Goal: Contribute content

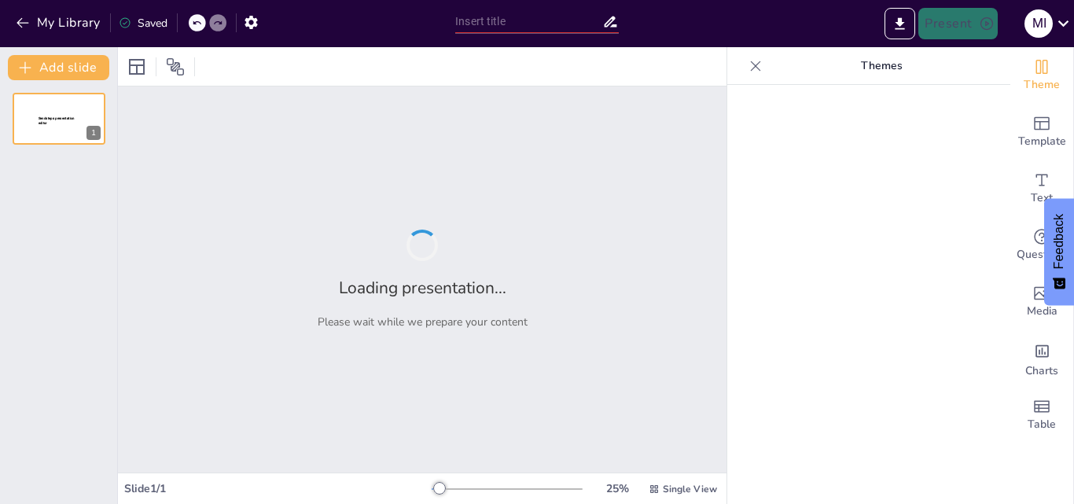
type input "New Sendsteps"
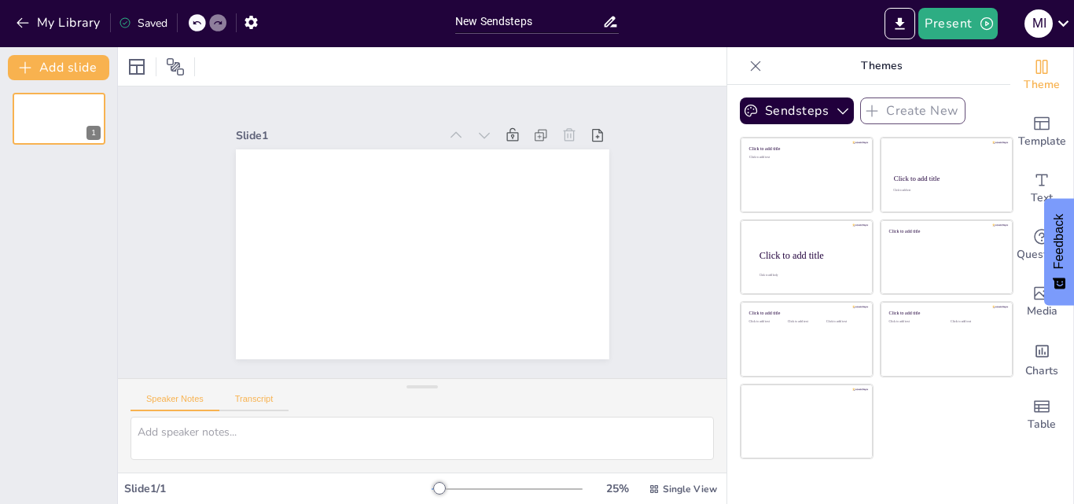
click at [258, 402] on button "Transcript" at bounding box center [254, 402] width 70 height 17
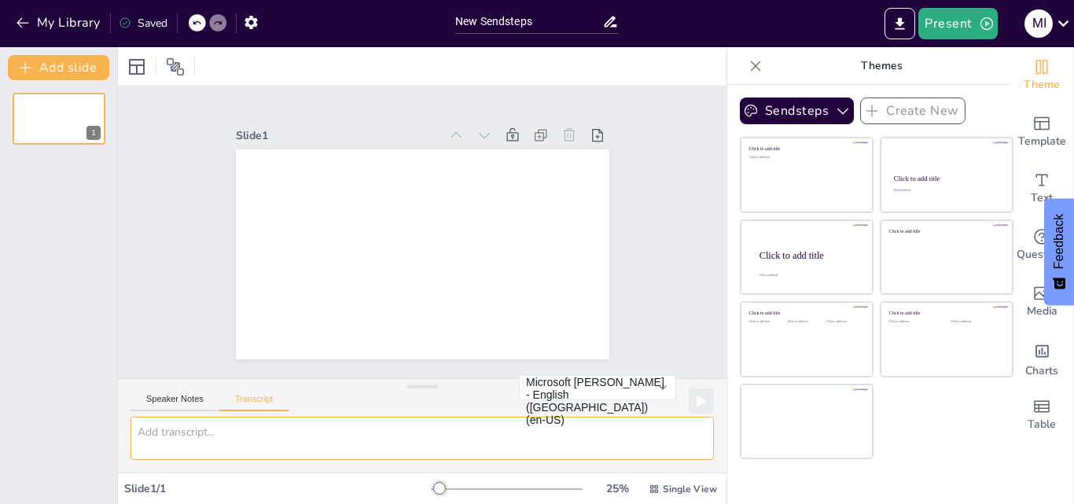
click at [242, 440] on textarea at bounding box center [422, 438] width 583 height 43
paste textarea "Loremip 1: Dolorsit am Consec AD8 – Elitsedd, Eiusmo Tempor, inc Utlabor et Dol…"
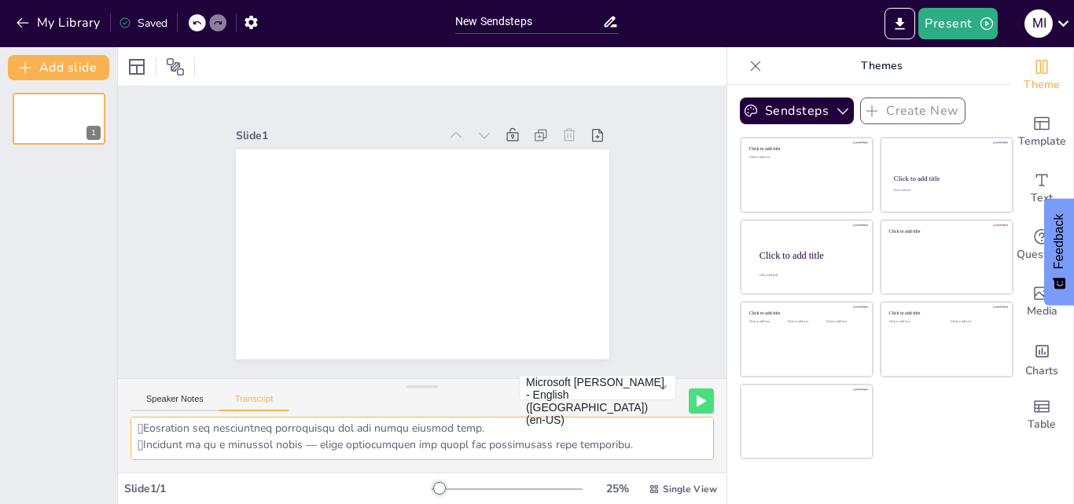
click at [313, 443] on textarea at bounding box center [422, 438] width 583 height 43
type textarea "Loremip 1: Dolorsit am Consec AD8 – Elitsedd, Eiusmo Tempor, inc Utlabor et Dol…"
click at [689, 396] on button at bounding box center [701, 400] width 24 height 24
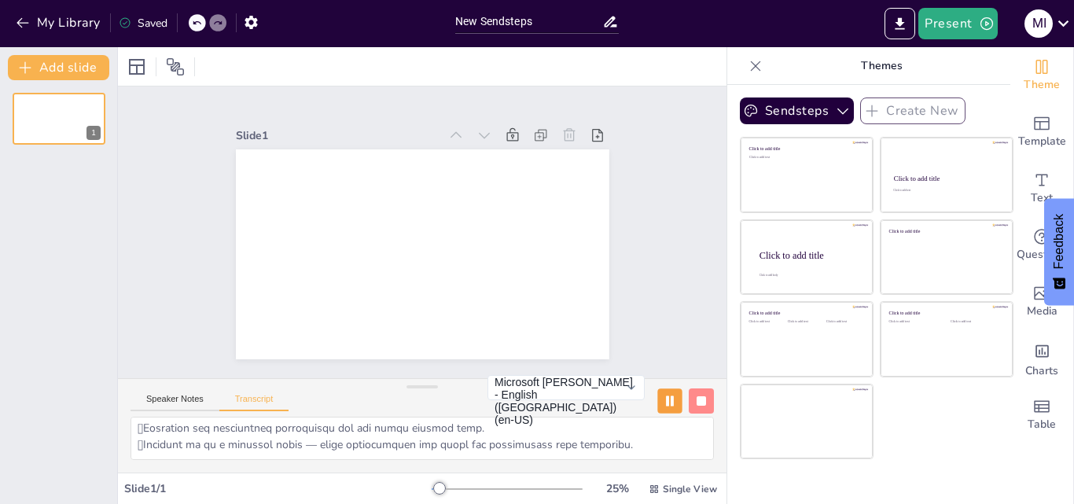
click at [665, 396] on icon at bounding box center [669, 401] width 9 height 11
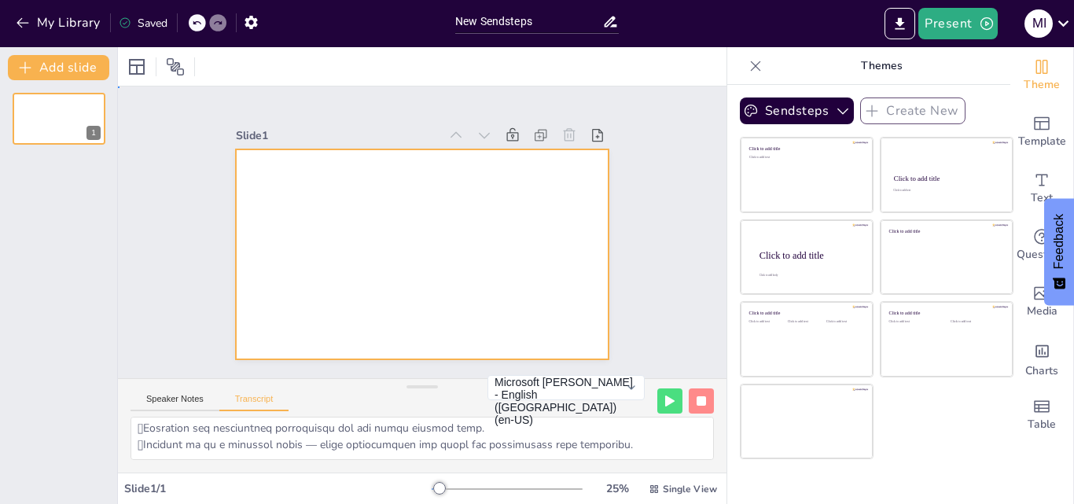
click at [354, 224] on div at bounding box center [415, 253] width 420 height 315
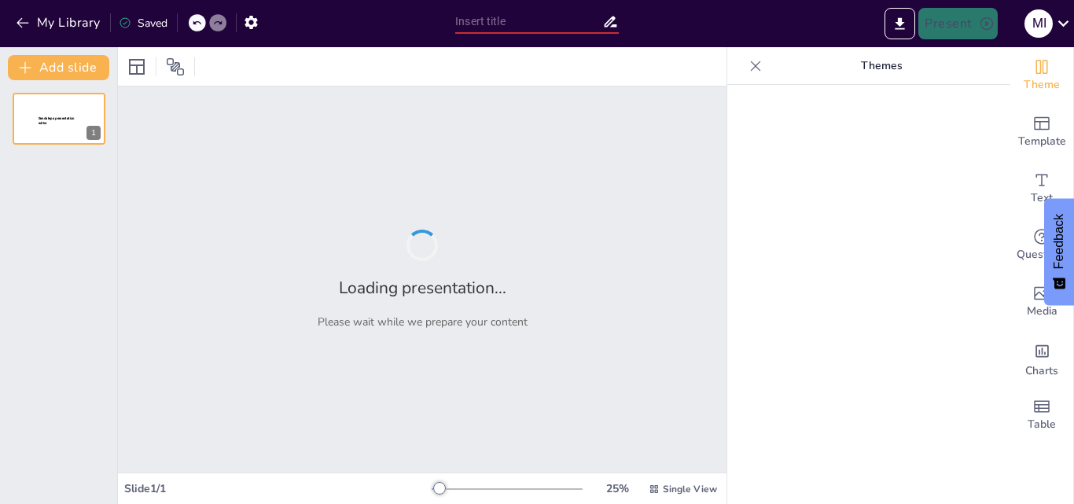
type input "Understanding Panama TR4: Biology, Global Spread, and Economic Implications"
